Goal: Use online tool/utility: Utilize a website feature to perform a specific function

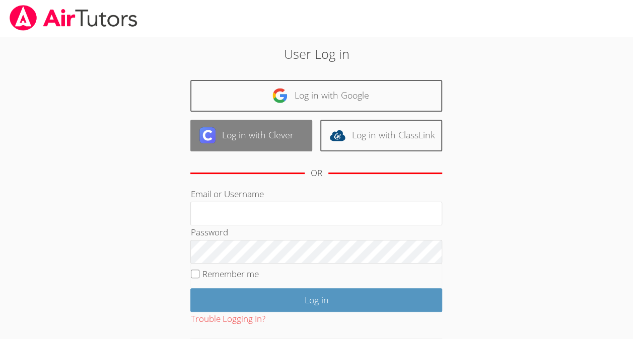
click at [284, 132] on link "Log in with Clever" at bounding box center [251, 136] width 122 height 32
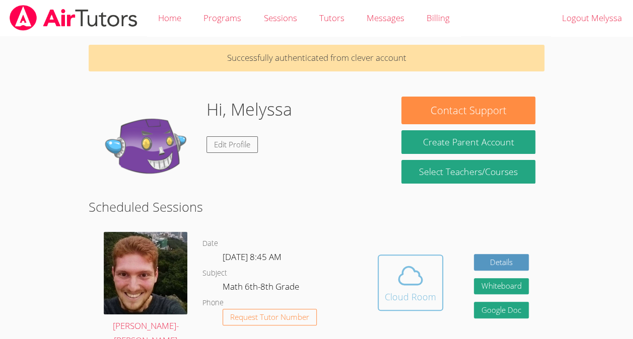
click at [416, 296] on div "Cloud Room" at bounding box center [409, 297] width 51 height 14
click at [387, 293] on div "Cloud Room" at bounding box center [409, 297] width 51 height 14
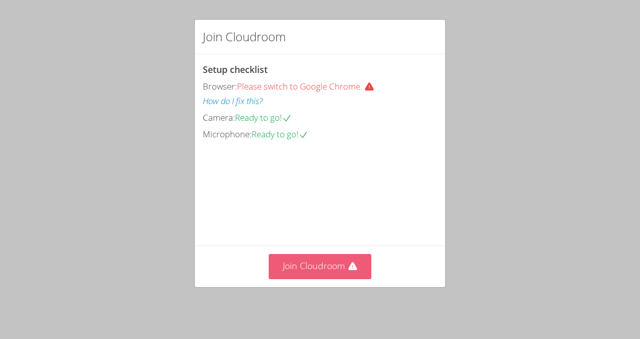
click at [315, 279] on button "Join Cloudroom" at bounding box center [320, 266] width 103 height 25
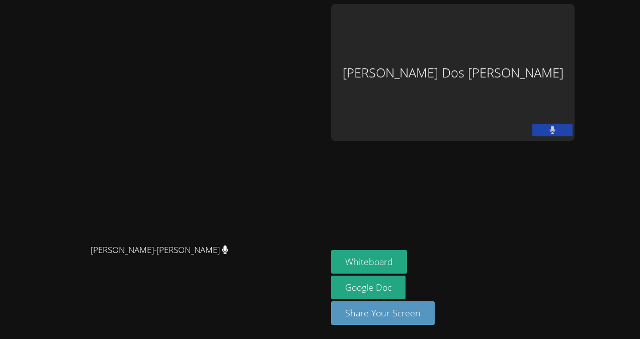
click at [563, 36] on div "[PERSON_NAME] Dos [PERSON_NAME]" at bounding box center [453, 72] width 244 height 137
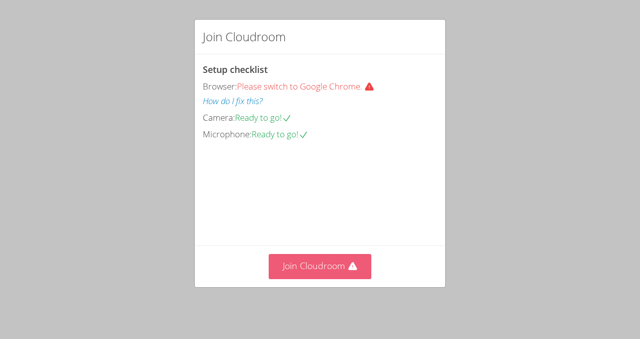
click at [336, 266] on button "Join Cloudroom" at bounding box center [320, 266] width 103 height 25
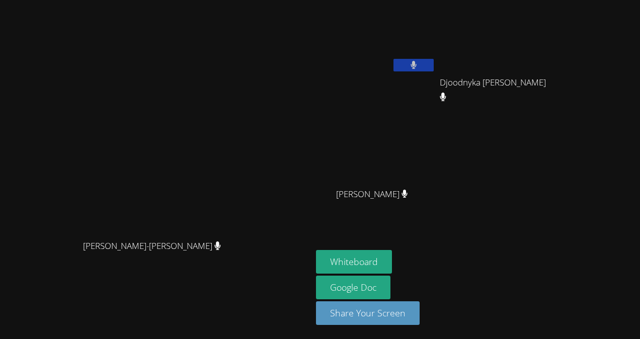
click at [81, 211] on video at bounding box center [156, 149] width 151 height 171
click at [3, 265] on main "Vincent Astray-Caneda Vincent Astray-Caneda" at bounding box center [156, 169] width 312 height 339
click at [392, 254] on button "Whiteboard" at bounding box center [354, 262] width 76 height 24
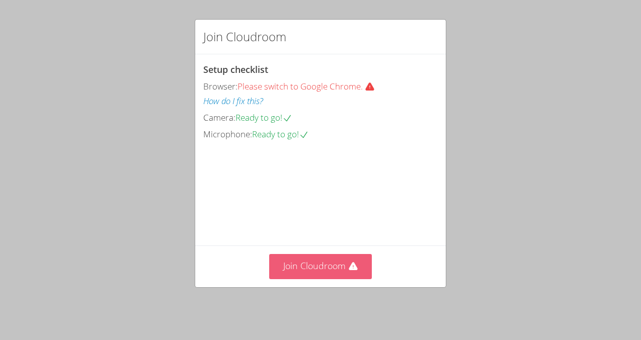
click at [308, 265] on button "Join Cloudroom" at bounding box center [320, 266] width 103 height 25
